Goal: Task Accomplishment & Management: Manage account settings

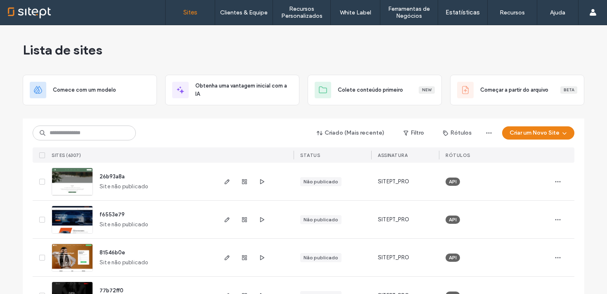
click at [249, 38] on link "Gestão de Clientes" at bounding box center [261, 33] width 80 height 17
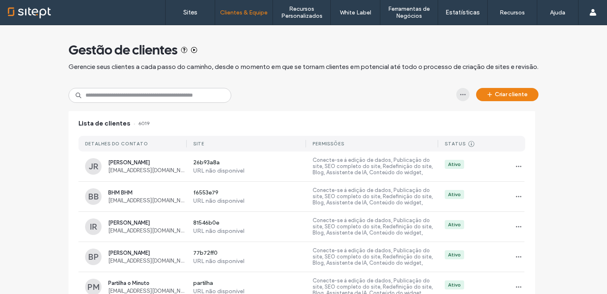
click at [462, 94] on icon "button" at bounding box center [463, 94] width 7 height 7
click at [395, 90] on div "Criar cliente" at bounding box center [304, 95] width 470 height 15
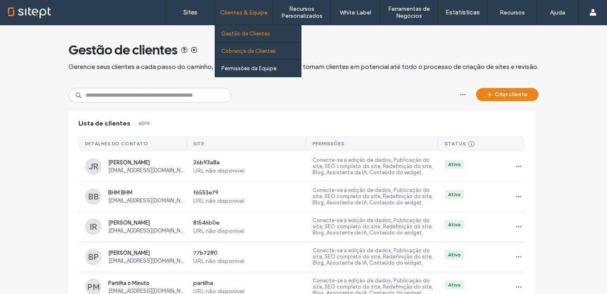
click at [256, 55] on link "Cobrança de Clientes" at bounding box center [261, 51] width 80 height 17
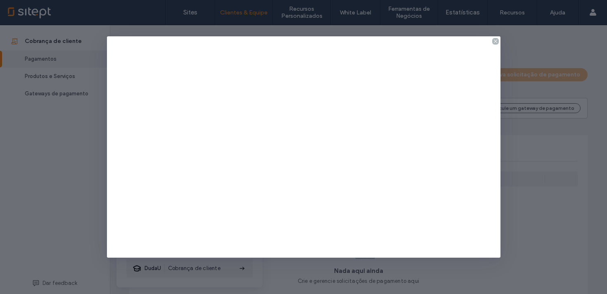
click at [247, 22] on div at bounding box center [303, 147] width 607 height 294
click at [495, 43] on icon at bounding box center [496, 41] width 7 height 7
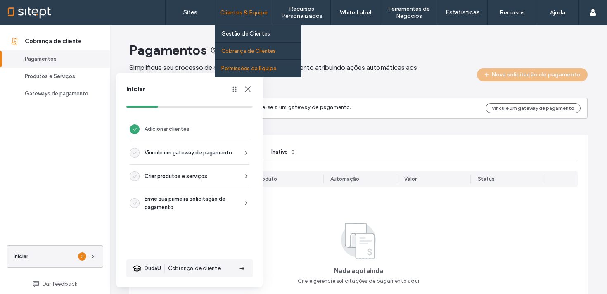
click at [238, 70] on label "Permissões da Equipe" at bounding box center [248, 68] width 55 height 6
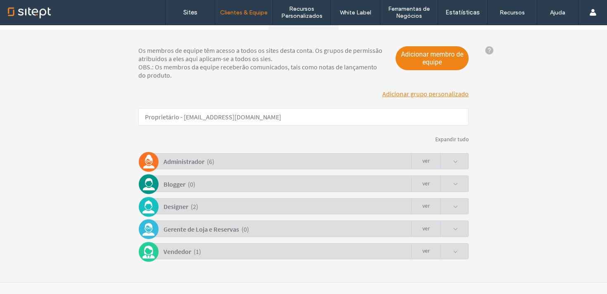
scroll to position [102, 0]
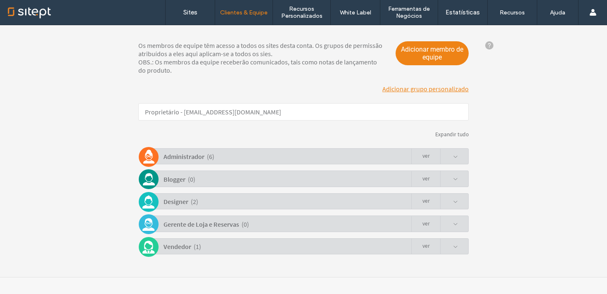
click at [177, 200] on b "Designer" at bounding box center [176, 202] width 25 height 8
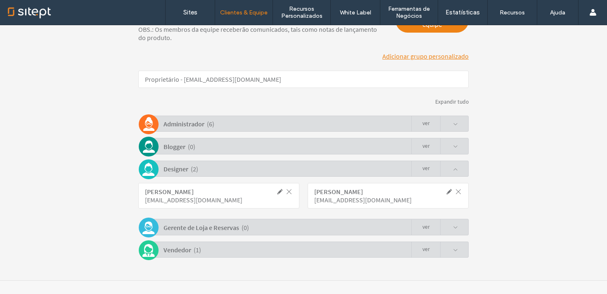
scroll to position [142, 0]
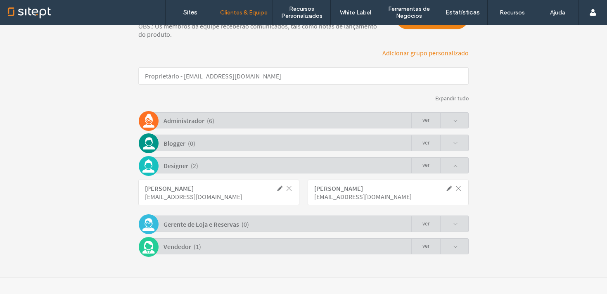
click at [187, 121] on b "Administrador" at bounding box center [184, 121] width 41 height 8
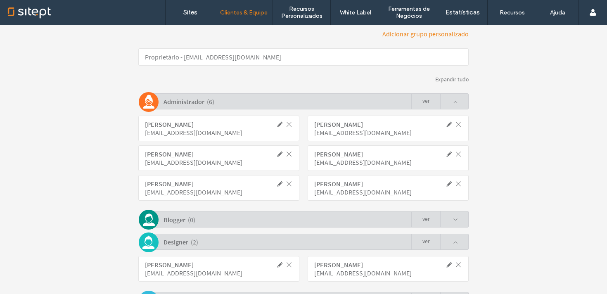
scroll to position [169, 0]
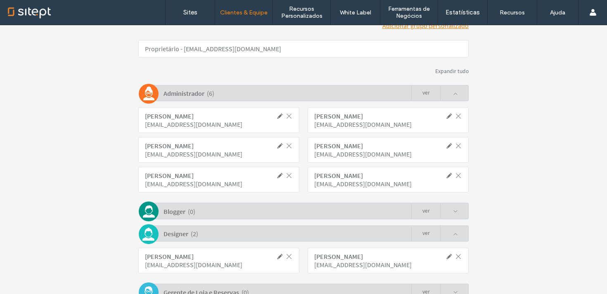
click at [324, 156] on div "[EMAIL_ADDRESS][DOMAIN_NAME]" at bounding box center [369, 154] width 111 height 8
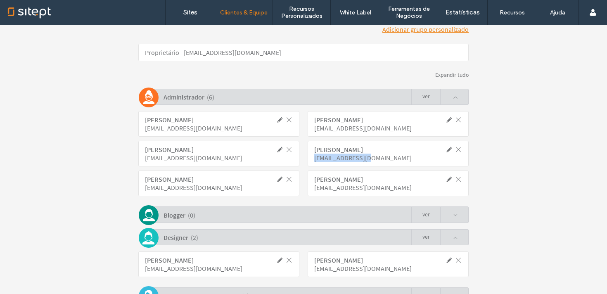
scroll to position [237, 0]
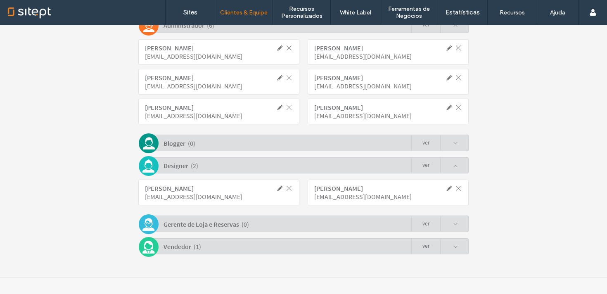
click at [363, 200] on div "[EMAIL_ADDRESS][DOMAIN_NAME]" at bounding box center [369, 197] width 111 height 8
click at [204, 197] on div "[EMAIL_ADDRESS][DOMAIN_NAME]" at bounding box center [200, 197] width 111 height 8
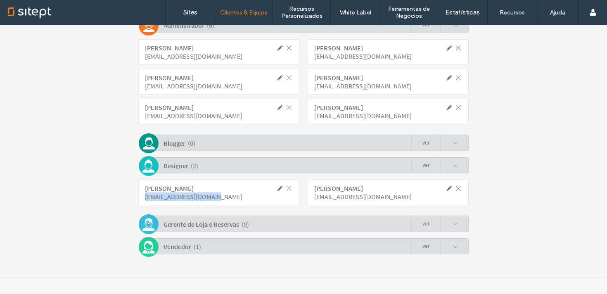
click at [204, 197] on div "[EMAIL_ADDRESS][DOMAIN_NAME]" at bounding box center [200, 197] width 111 height 8
click at [345, 194] on div "[EMAIL_ADDRESS][DOMAIN_NAME]" at bounding box center [369, 197] width 111 height 8
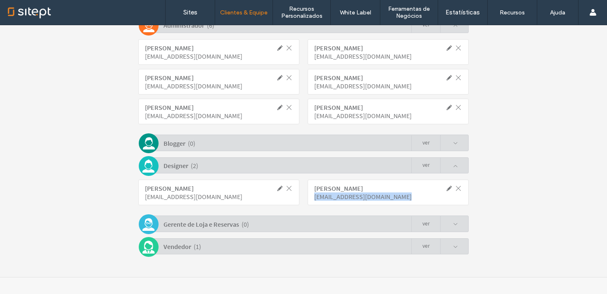
click at [345, 194] on div "[EMAIL_ADDRESS][DOMAIN_NAME]" at bounding box center [369, 197] width 111 height 8
click at [203, 195] on div "[EMAIL_ADDRESS][DOMAIN_NAME]" at bounding box center [200, 197] width 111 height 8
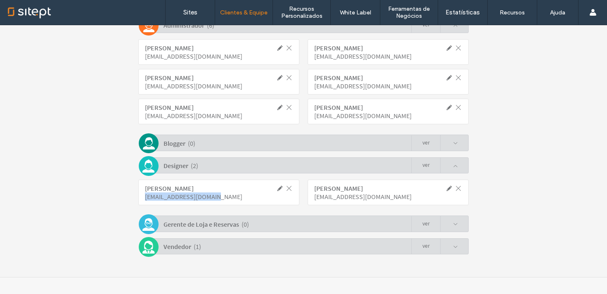
click at [203, 195] on div "[EMAIL_ADDRESS][DOMAIN_NAME]" at bounding box center [200, 197] width 111 height 8
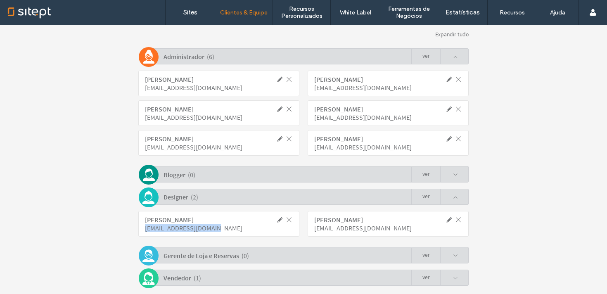
scroll to position [196, 0]
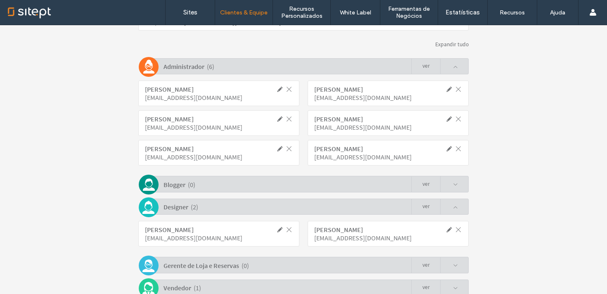
click at [205, 156] on div "[EMAIL_ADDRESS][DOMAIN_NAME]" at bounding box center [200, 157] width 111 height 8
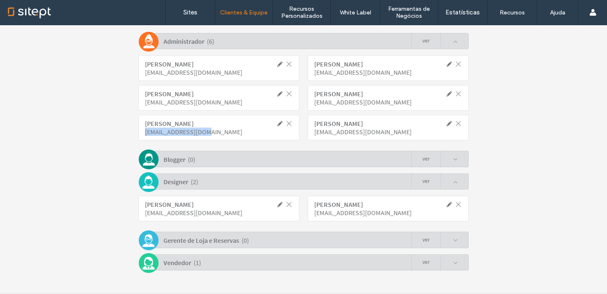
scroll to position [237, 0]
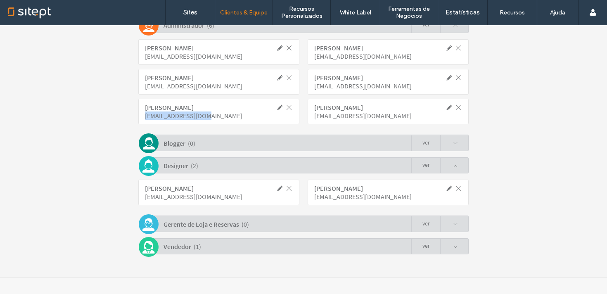
click at [176, 144] on b "Blogger" at bounding box center [175, 143] width 22 height 8
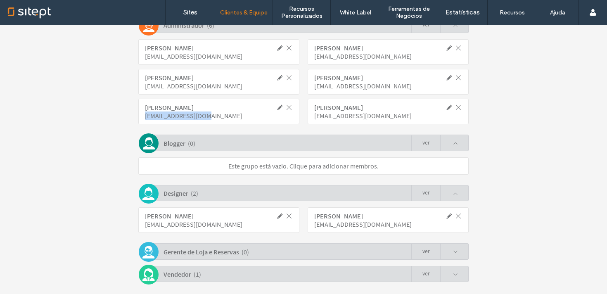
click at [176, 144] on b "Blogger" at bounding box center [175, 143] width 22 height 8
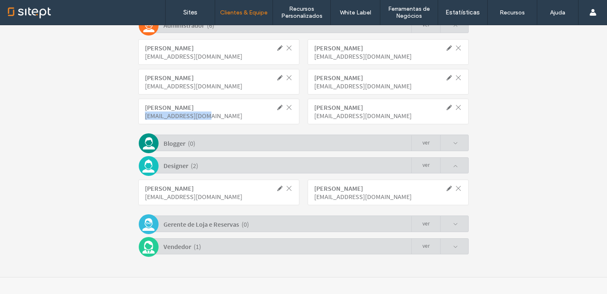
click at [174, 252] on div "Vendedor" at bounding box center [178, 247] width 28 height 14
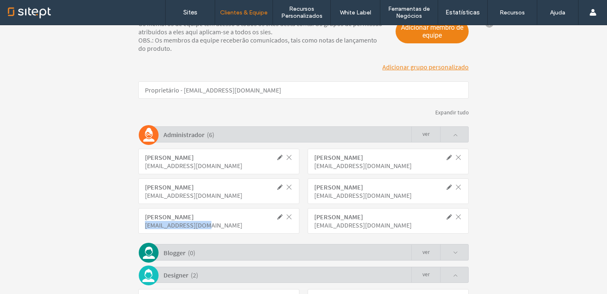
scroll to position [108, 0]
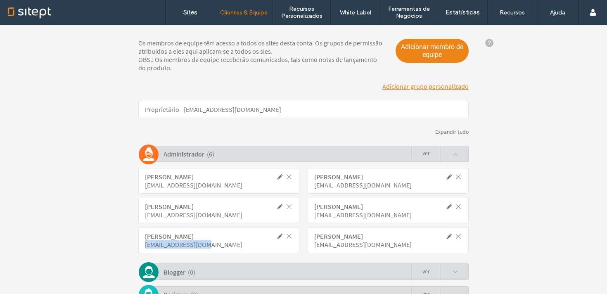
click at [351, 67] on div "Os membros de equipe têm acesso a todos os sites desta conta. Os grupos de perm…" at bounding box center [260, 55] width 257 height 33
click at [423, 58] on span "Adicionar membro de equipe" at bounding box center [433, 51] width 74 height 24
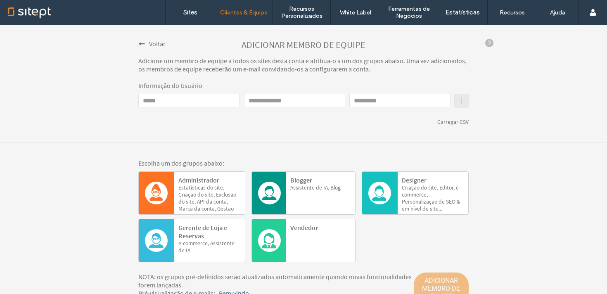
click at [198, 104] on input "Email" at bounding box center [188, 101] width 101 height 14
type input "*****"
click at [202, 104] on input "*****" at bounding box center [188, 101] width 101 height 14
click at [201, 104] on input "*****" at bounding box center [188, 101] width 101 height 14
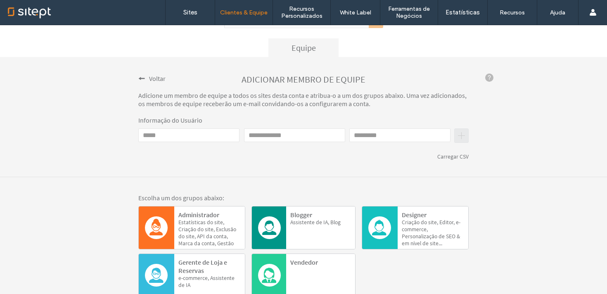
scroll to position [63, 0]
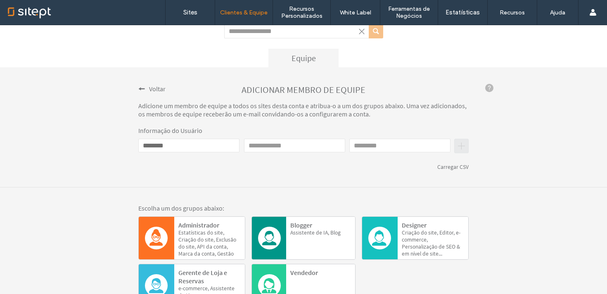
type input "*******"
type input "**********"
type input "*"
type input "*******"
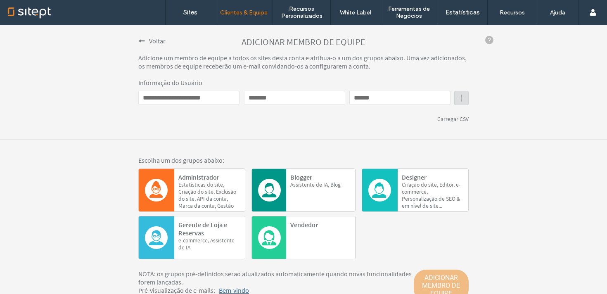
type input "******"
click at [209, 101] on input "**********" at bounding box center [188, 98] width 101 height 14
click at [207, 100] on input "**********" at bounding box center [188, 98] width 101 height 14
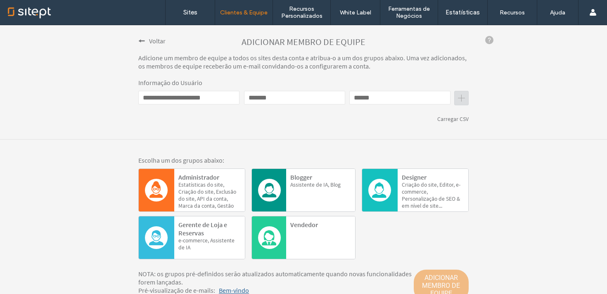
click at [207, 100] on input "**********" at bounding box center [188, 98] width 101 height 14
click at [212, 100] on input "**********" at bounding box center [188, 98] width 101 height 14
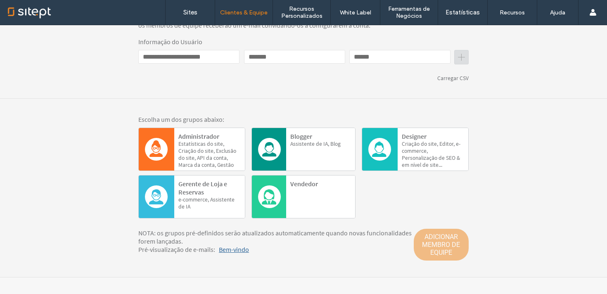
click at [212, 138] on b "Administrador" at bounding box center [199, 136] width 41 height 8
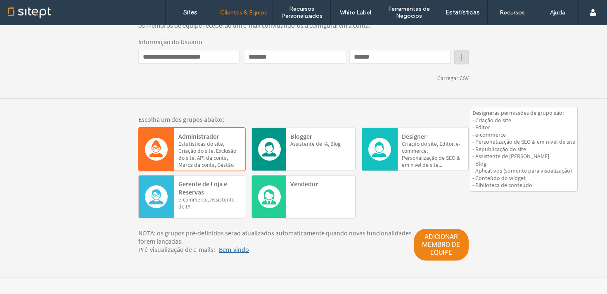
click at [446, 155] on span "SEO" at bounding box center [451, 158] width 10 height 7
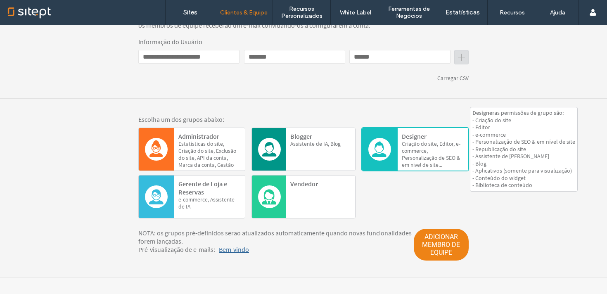
click at [433, 162] on span "site..." at bounding box center [436, 165] width 12 height 7
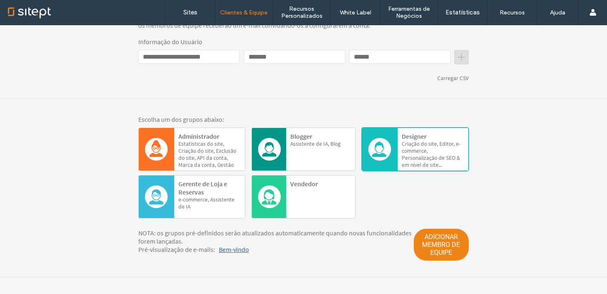
click at [207, 147] on span "do" at bounding box center [210, 143] width 6 height 7
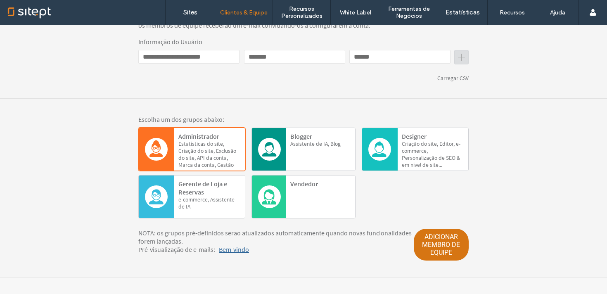
click at [442, 240] on span "ADICIONAR MEMBRO DE EQUIPE" at bounding box center [441, 245] width 55 height 32
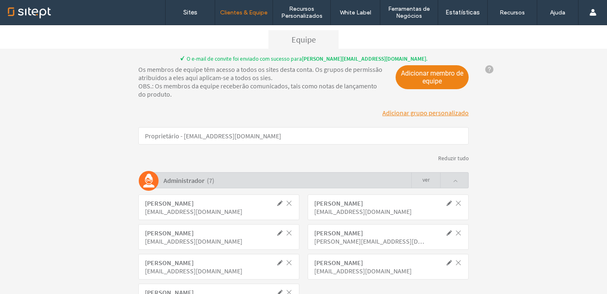
scroll to position [96, 0]
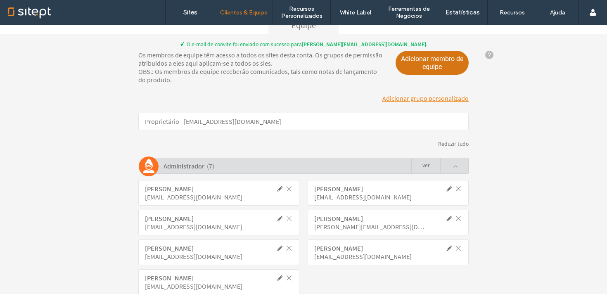
click at [412, 63] on span "Adicionar membro de equipe" at bounding box center [433, 63] width 74 height 24
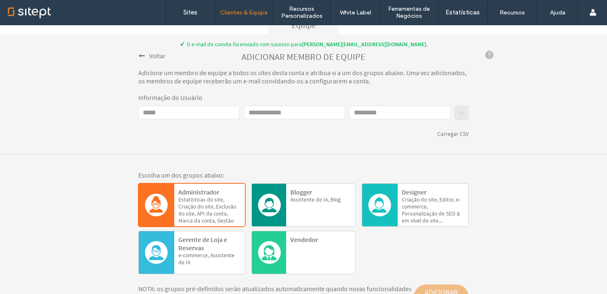
click at [185, 119] on input "Email" at bounding box center [188, 113] width 101 height 14
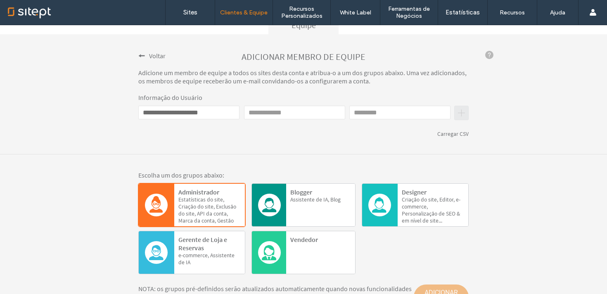
type input "**********"
click at [252, 114] on input "First name" at bounding box center [294, 113] width 101 height 14
type input "*********"
type input "*****"
click at [280, 147] on div "**********" at bounding box center [303, 94] width 607 height 120
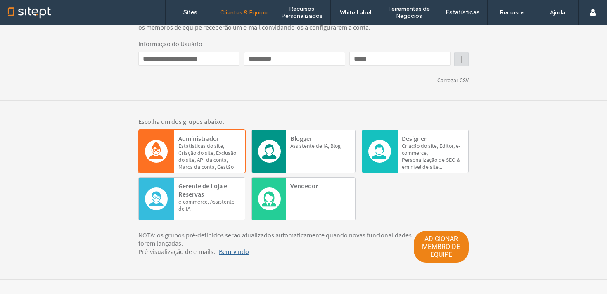
scroll to position [152, 0]
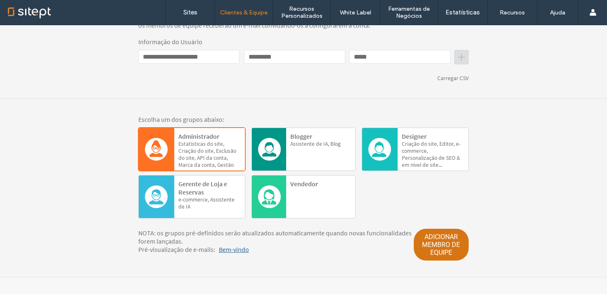
click at [446, 250] on span "ADICIONAR MEMBRO DE EQUIPE" at bounding box center [441, 245] width 55 height 32
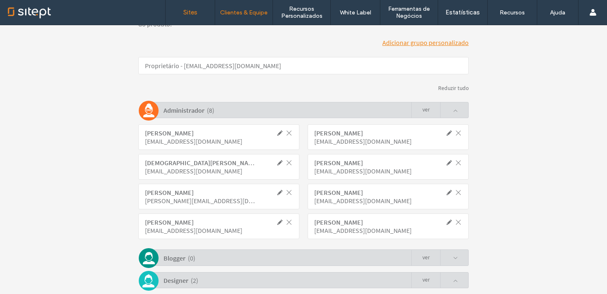
click at [200, 19] on link "Sites" at bounding box center [190, 12] width 49 height 25
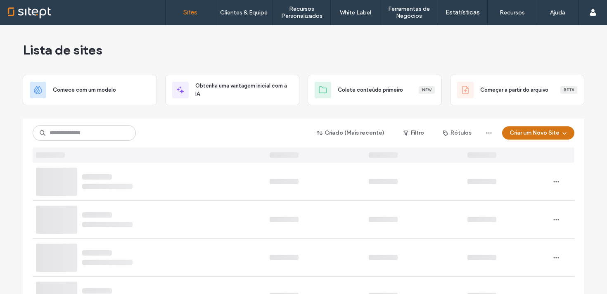
click at [521, 133] on button "Criar um Novo Site" at bounding box center [538, 132] width 72 height 13
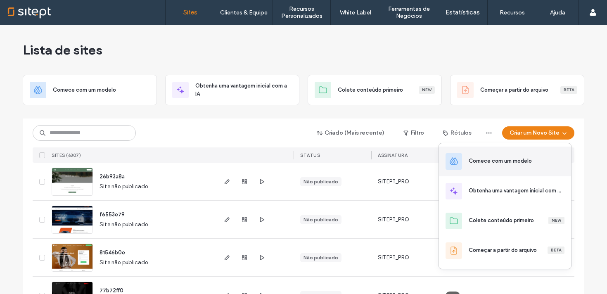
click at [513, 158] on div "Comece com um modelo" at bounding box center [500, 161] width 63 height 8
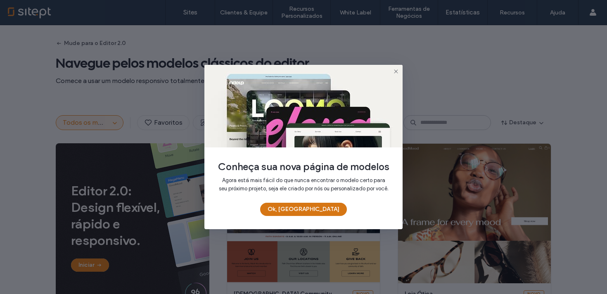
click at [306, 215] on button "Ok, [GEOGRAPHIC_DATA]" at bounding box center [303, 209] width 87 height 13
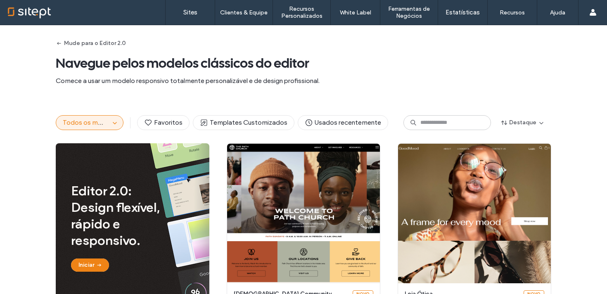
click at [102, 128] on button "Todos os modelos" at bounding box center [83, 123] width 54 height 14
click at [103, 117] on button "Todos os modelos" at bounding box center [83, 123] width 54 height 14
click at [113, 121] on icon "button" at bounding box center [115, 122] width 7 height 7
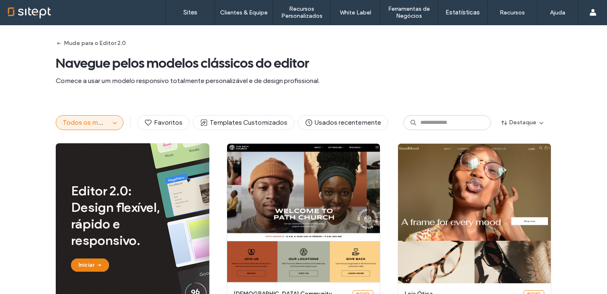
click at [77, 124] on span "Todos os modelos" at bounding box center [91, 123] width 56 height 8
click at [112, 122] on icon "button" at bounding box center [115, 122] width 7 height 7
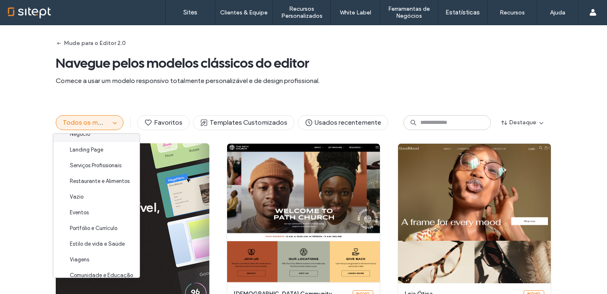
scroll to position [30, 0]
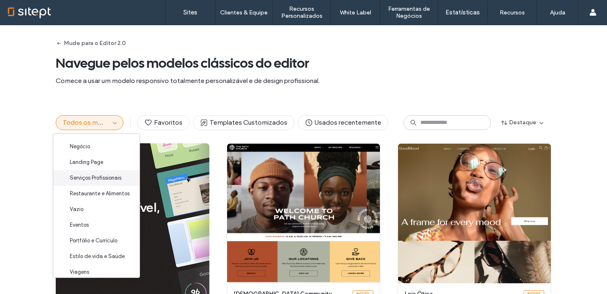
click at [108, 175] on span "Serviços Profissionais" at bounding box center [96, 178] width 52 height 8
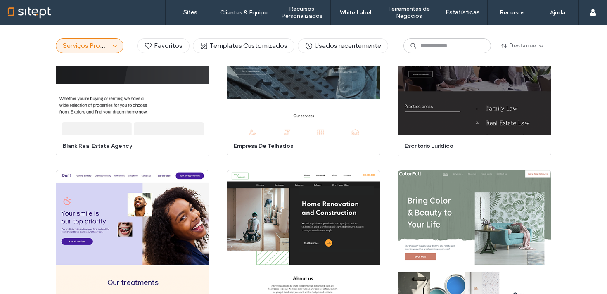
scroll to position [0, 0]
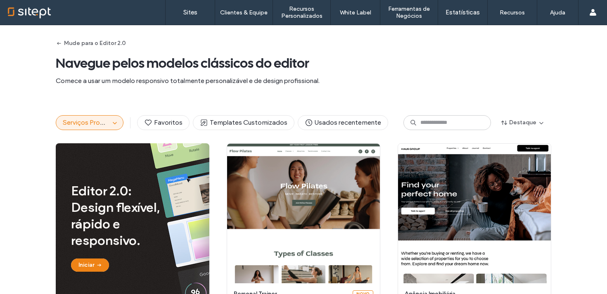
click at [106, 117] on button "Serviços Profissionais" at bounding box center [83, 123] width 54 height 14
click at [113, 128] on div "Serviços Profissionais" at bounding box center [90, 122] width 68 height 15
click at [112, 123] on icon "button" at bounding box center [115, 122] width 7 height 7
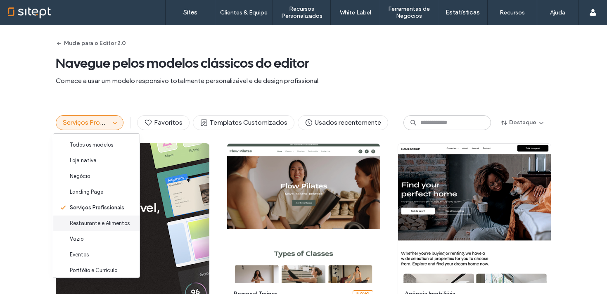
click at [103, 227] on span "Restaurante e Alimentos" at bounding box center [100, 223] width 60 height 8
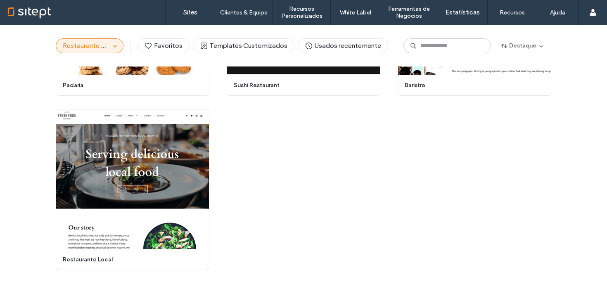
scroll to position [711, 0]
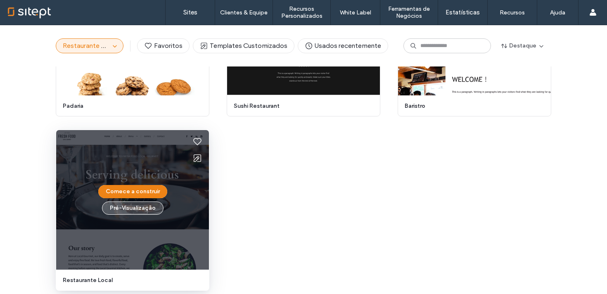
click at [133, 208] on button "Pré-Visualizaçāo" at bounding box center [133, 208] width 62 height 13
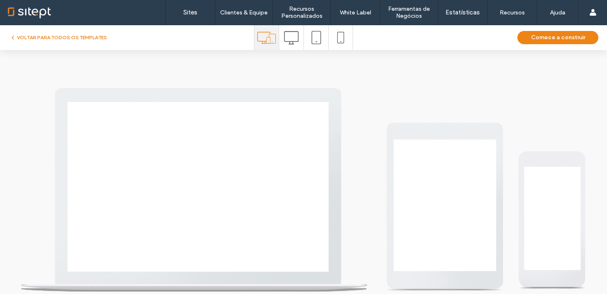
click at [284, 36] on icon at bounding box center [291, 38] width 14 height 14
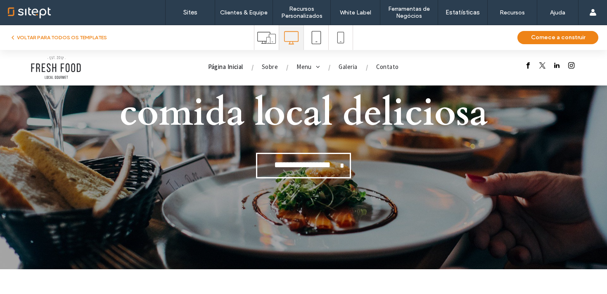
scroll to position [17, 0]
